Goal: Task Accomplishment & Management: Manage account settings

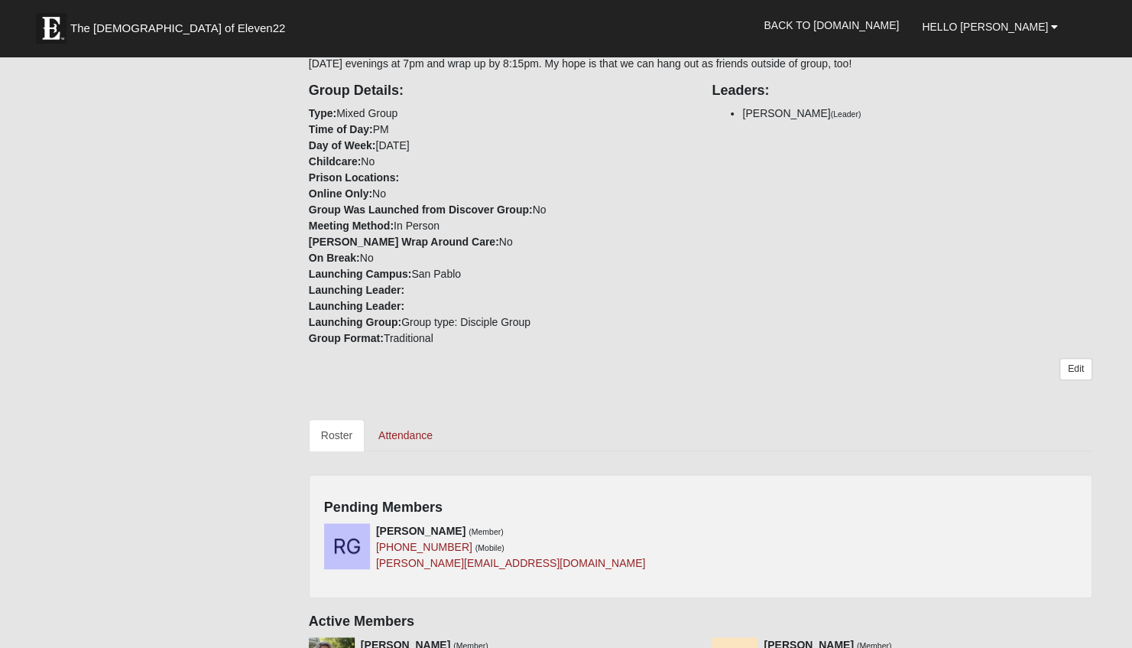
scroll to position [459, 0]
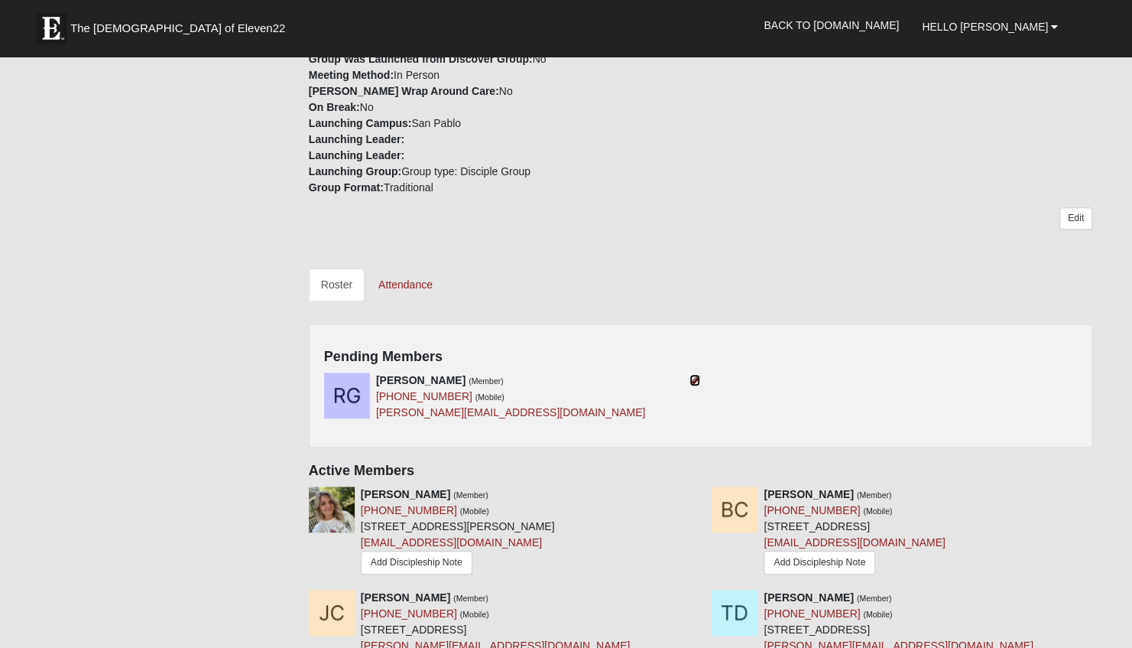
click at [694, 378] on icon at bounding box center [695, 380] width 11 height 11
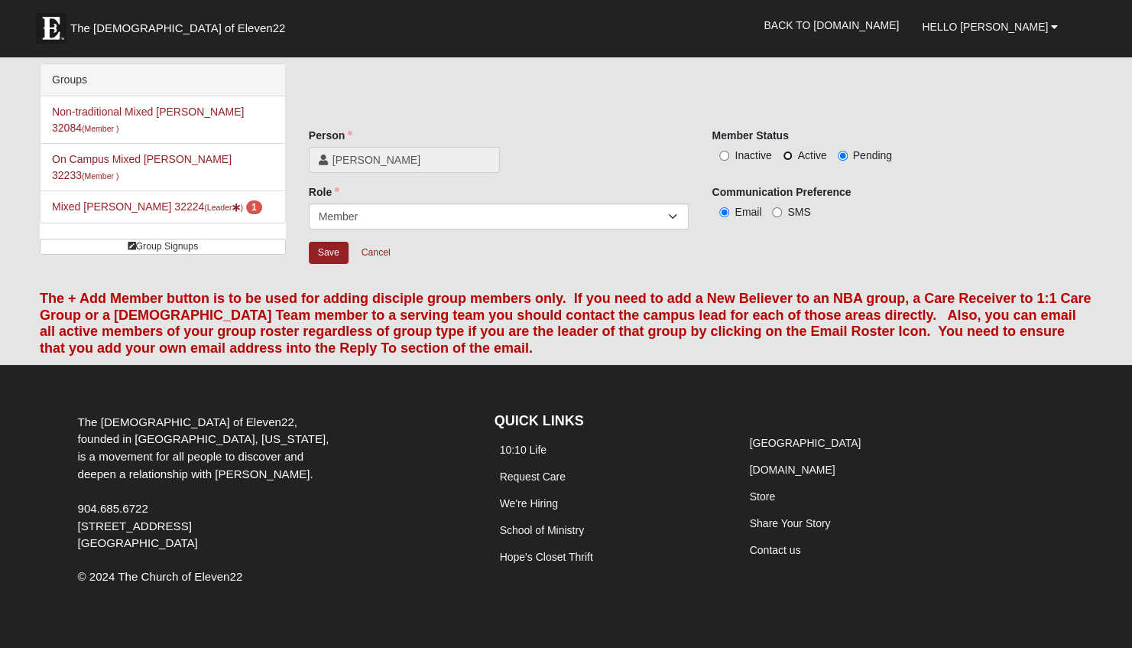
click at [785, 156] on input "Active" at bounding box center [788, 156] width 10 height 10
radio input "true"
click at [330, 255] on input "Save" at bounding box center [329, 253] width 40 height 22
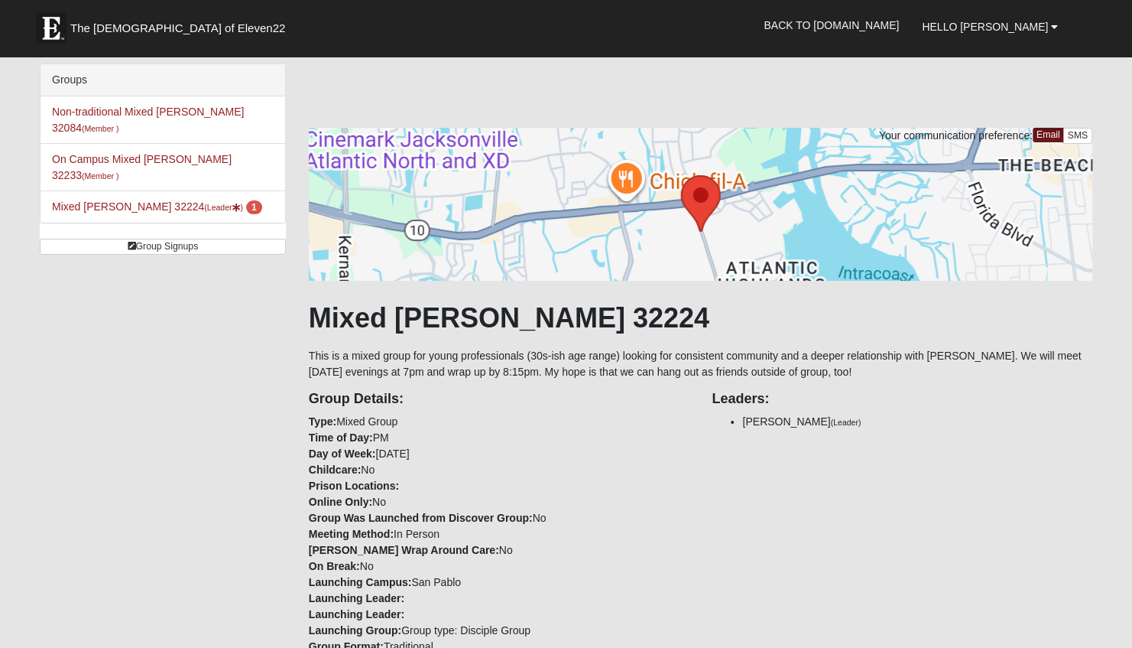
click at [79, 190] on li "Mixed [PERSON_NAME] 32224 (Leader ) 1" at bounding box center [163, 206] width 245 height 32
click at [85, 200] on link "Mixed [PERSON_NAME] 32224 (Leader ) 1" at bounding box center [157, 206] width 210 height 12
